Goal: Information Seeking & Learning: Learn about a topic

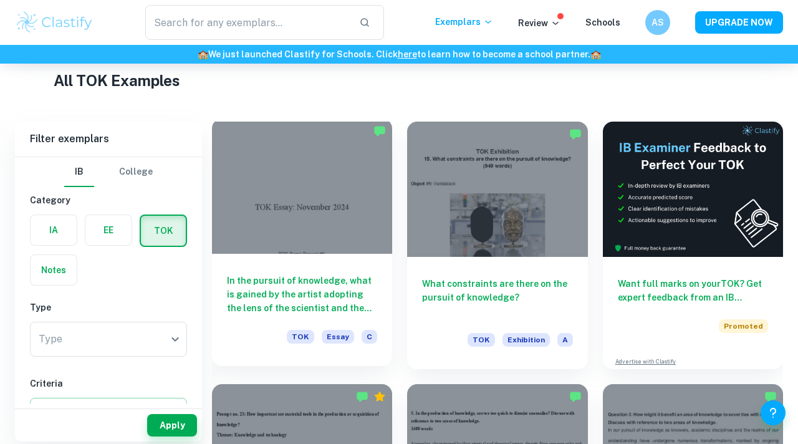
scroll to position [237, 0]
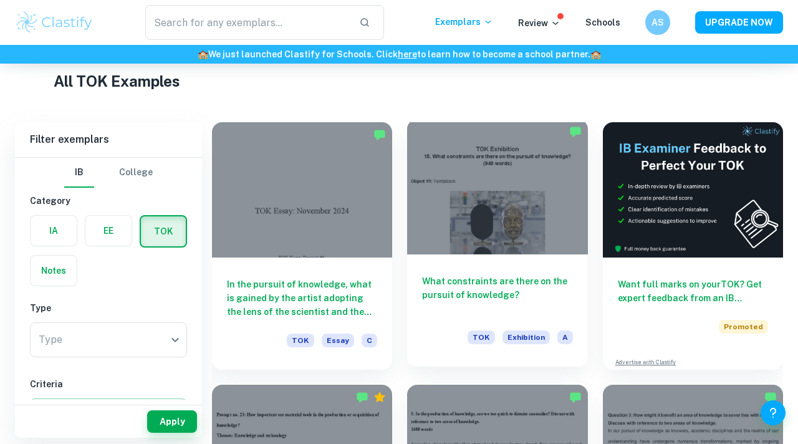
click at [483, 213] on div at bounding box center [497, 186] width 180 height 135
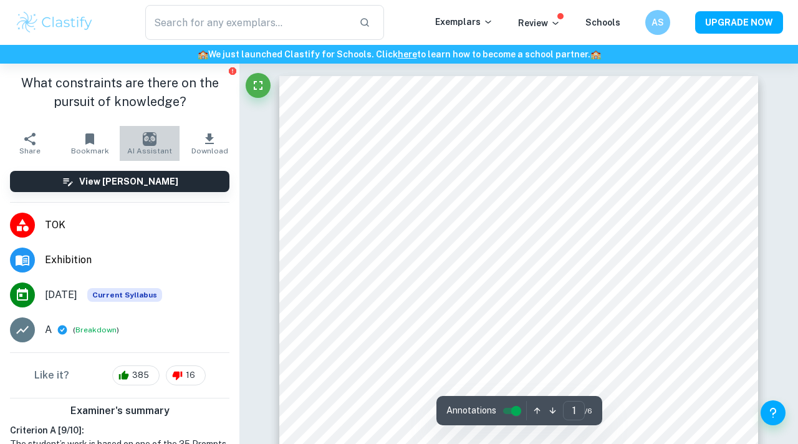
click at [141, 143] on button "AI Assistant" at bounding box center [150, 143] width 60 height 35
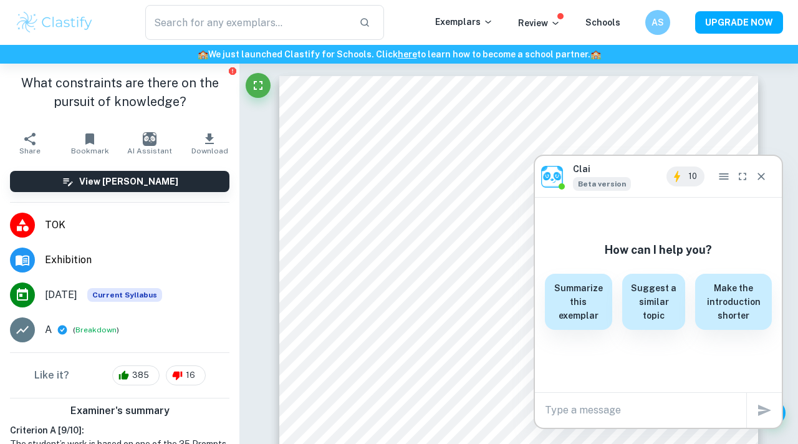
click at [763, 178] on icon "Close" at bounding box center [761, 176] width 7 height 7
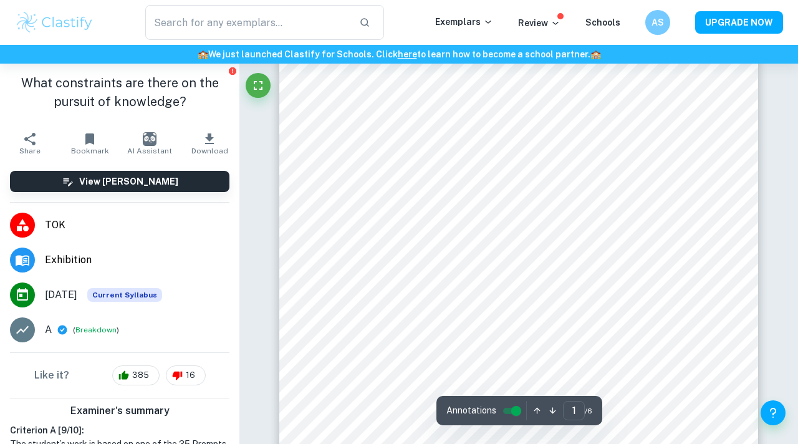
scroll to position [25, 0]
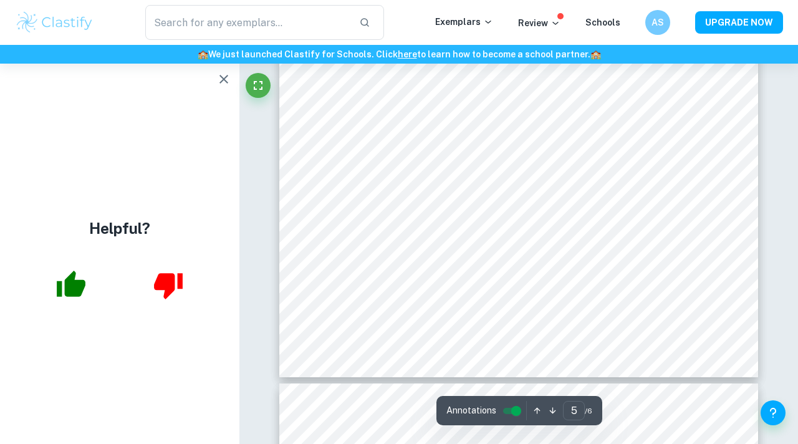
type input "6"
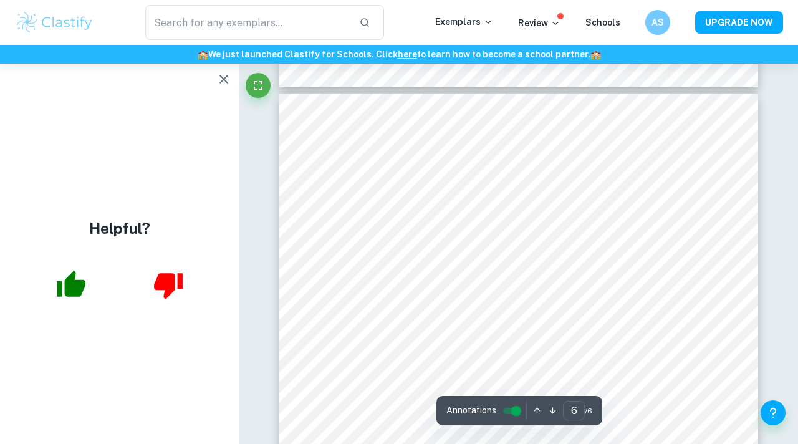
scroll to position [3267, 0]
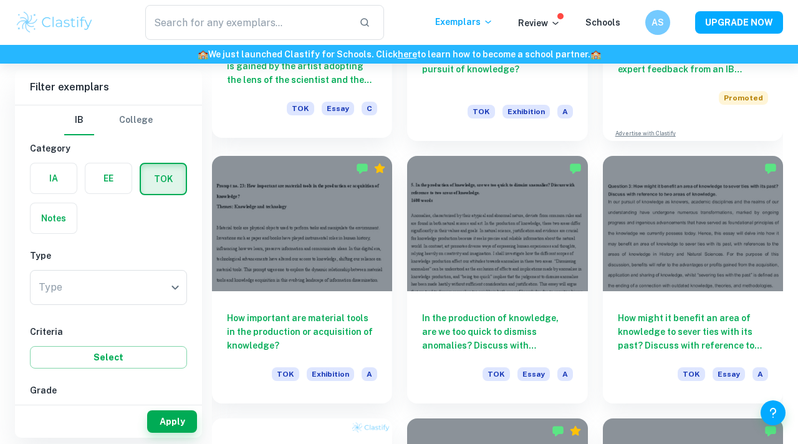
scroll to position [466, 0]
